Goal: Information Seeking & Learning: Check status

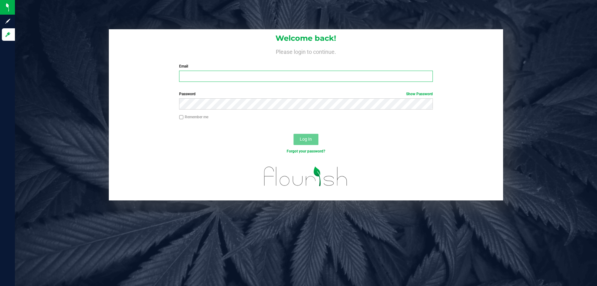
click at [206, 71] on input "Email" at bounding box center [305, 76] width 253 height 11
type input "twilkerson@Liveparallel.com"
click at [293, 134] on button "Log In" at bounding box center [305, 139] width 25 height 11
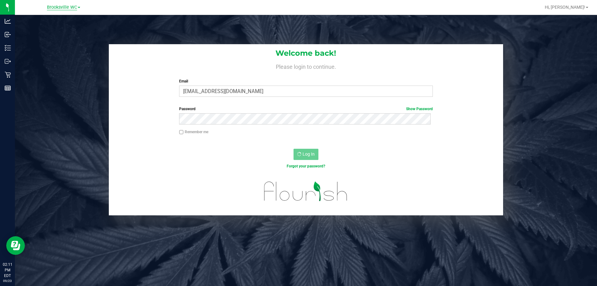
click at [74, 7] on span "Brooksville WC" at bounding box center [62, 8] width 30 height 6
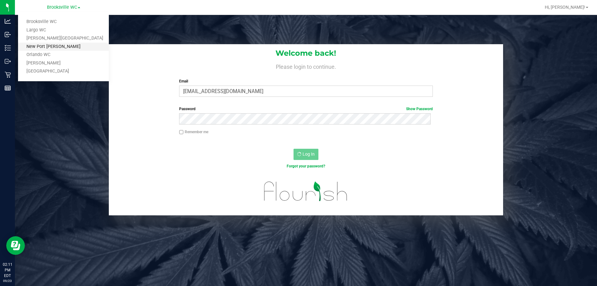
click at [61, 46] on link "New Port [PERSON_NAME]" at bounding box center [63, 47] width 91 height 8
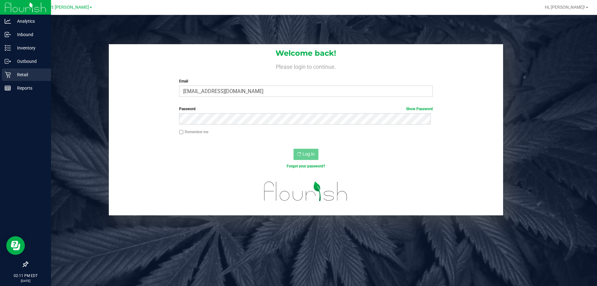
click at [9, 75] on icon at bounding box center [8, 74] width 6 height 6
click at [8, 88] on line at bounding box center [8, 88] width 6 height 0
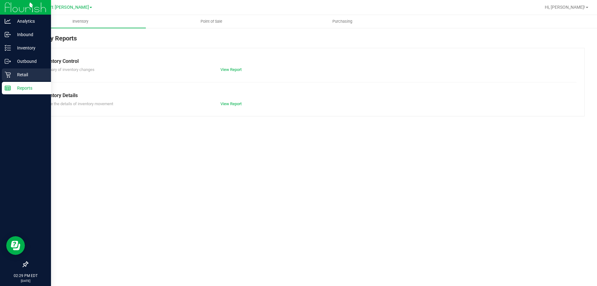
click at [13, 71] on p "Retail" at bounding box center [29, 74] width 37 height 7
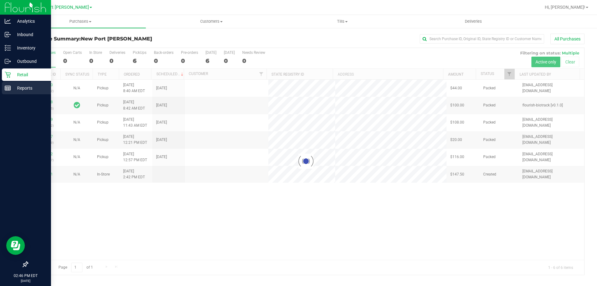
click at [11, 86] on p "Reports" at bounding box center [29, 87] width 37 height 7
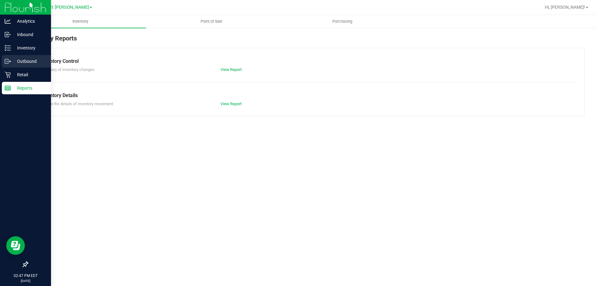
click at [35, 67] on link "Outbound" at bounding box center [25, 61] width 51 height 13
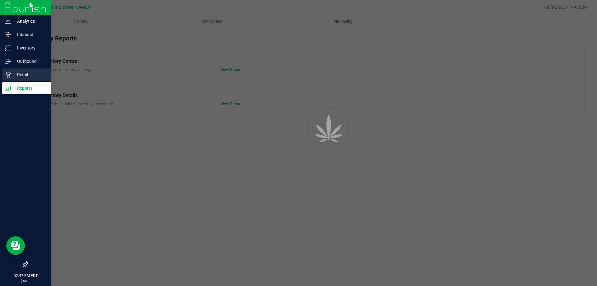
click at [35, 76] on p "Retail" at bounding box center [29, 74] width 37 height 7
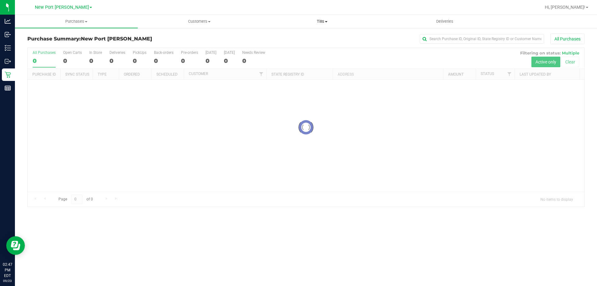
click at [322, 24] on uib-tab-heading "Tills Manage tills Reconcile e-payments" at bounding box center [322, 21] width 122 height 12
click at [310, 39] on li "Manage tills" at bounding box center [321, 37] width 123 height 7
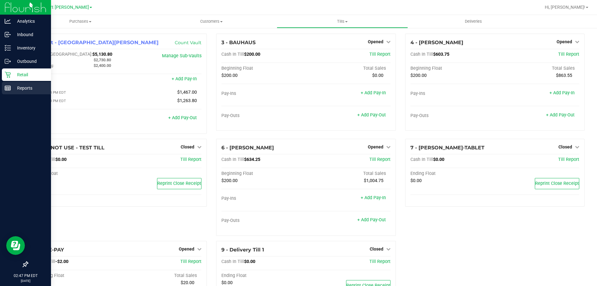
click at [9, 94] on div "Reports" at bounding box center [26, 88] width 49 height 12
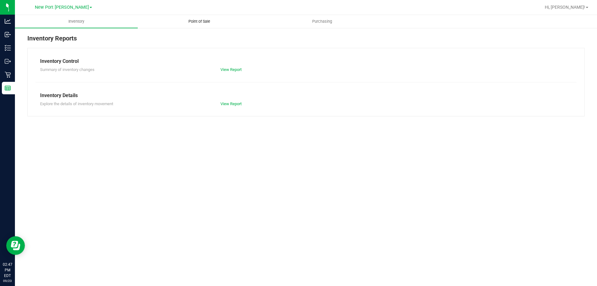
click at [199, 22] on span "Point of Sale" at bounding box center [199, 22] width 39 height 6
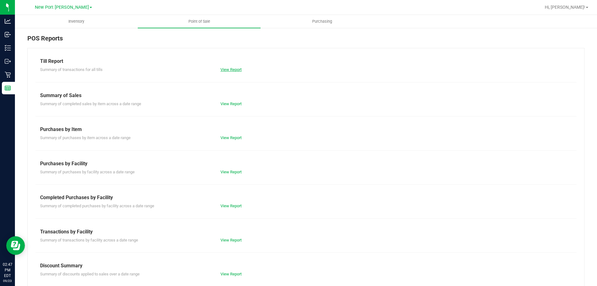
click at [229, 70] on link "View Report" at bounding box center [230, 69] width 21 height 5
